Goal: Task Accomplishment & Management: Complete application form

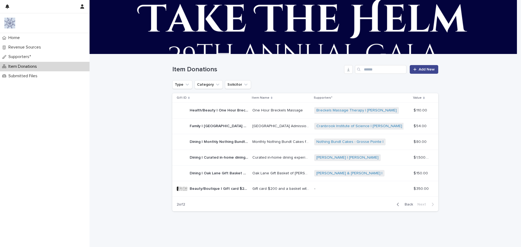
click at [416, 70] on div at bounding box center [416, 70] width 5 height 4
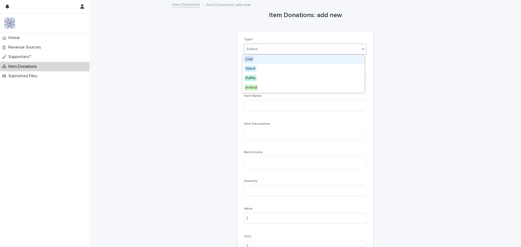
click at [262, 46] on div "Select..." at bounding box center [301, 49] width 115 height 9
click at [257, 61] on div "Live" at bounding box center [304, 60] width 122 height 10
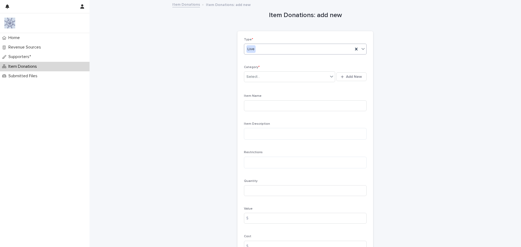
click at [258, 49] on div "Live" at bounding box center [298, 49] width 109 height 9
click at [255, 67] on span "Silent" at bounding box center [251, 69] width 12 height 6
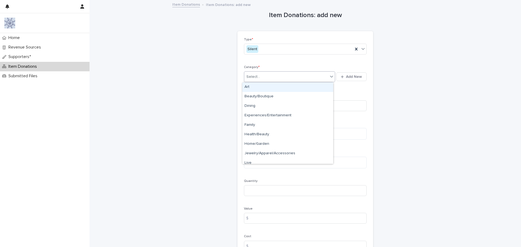
click at [256, 75] on div "Select..." at bounding box center [254, 77] width 14 height 6
click at [259, 122] on div "Family" at bounding box center [288, 126] width 91 height 10
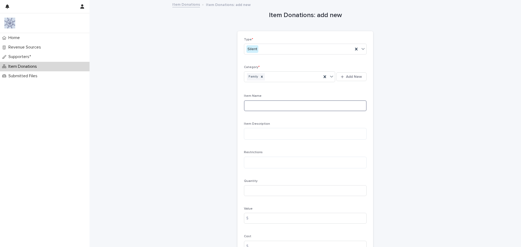
click at [257, 105] on input at bounding box center [305, 105] width 123 height 11
type input "*"
type input "**********"
click at [272, 135] on textarea at bounding box center [305, 134] width 123 height 12
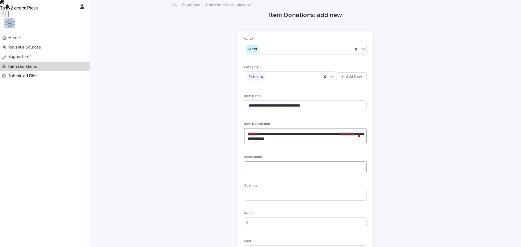
type textarea "**********"
click at [253, 167] on textarea at bounding box center [305, 168] width 123 height 12
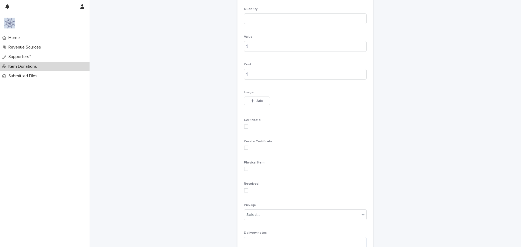
scroll to position [190, 0]
type textarea "**********"
click at [263, 201] on div "Select..." at bounding box center [305, 206] width 123 height 11
click at [263, 205] on div "Select..." at bounding box center [301, 206] width 115 height 9
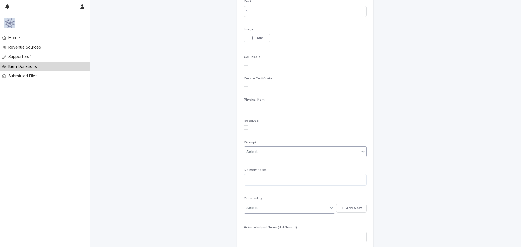
click at [259, 206] on div "Select..." at bounding box center [286, 208] width 84 height 9
type input "*"
type input "*********"
click at [253, 237] on input at bounding box center [305, 237] width 123 height 11
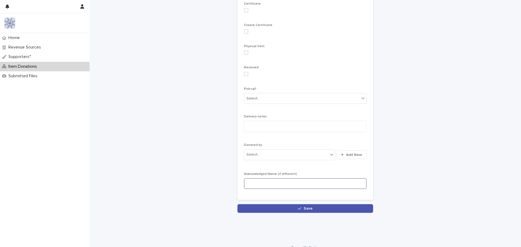
scroll to position [306, 0]
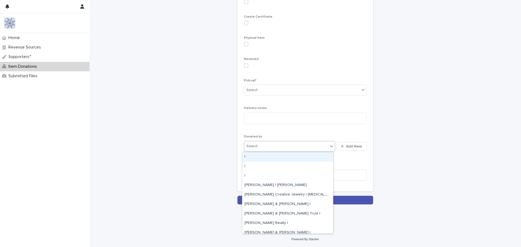
click at [256, 143] on div "Select..." at bounding box center [286, 146] width 84 height 9
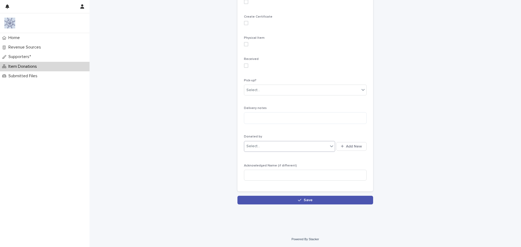
click at [256, 143] on div "Select..." at bounding box center [286, 146] width 84 height 9
click at [262, 175] on input at bounding box center [305, 175] width 123 height 11
drag, startPoint x: 301, startPoint y: 172, endPoint x: 218, endPoint y: 173, distance: 82.6
type input "**********"
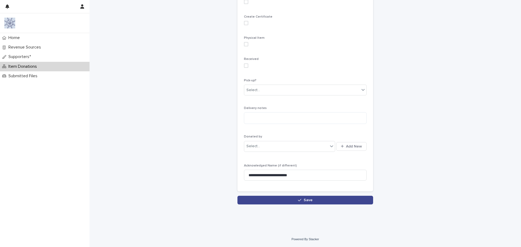
click at [308, 200] on span "Save" at bounding box center [308, 201] width 9 height 4
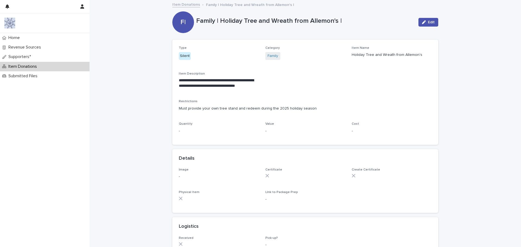
click at [24, 65] on p "Item Donations" at bounding box center [23, 66] width 35 height 5
